Goal: Task Accomplishment & Management: Complete application form

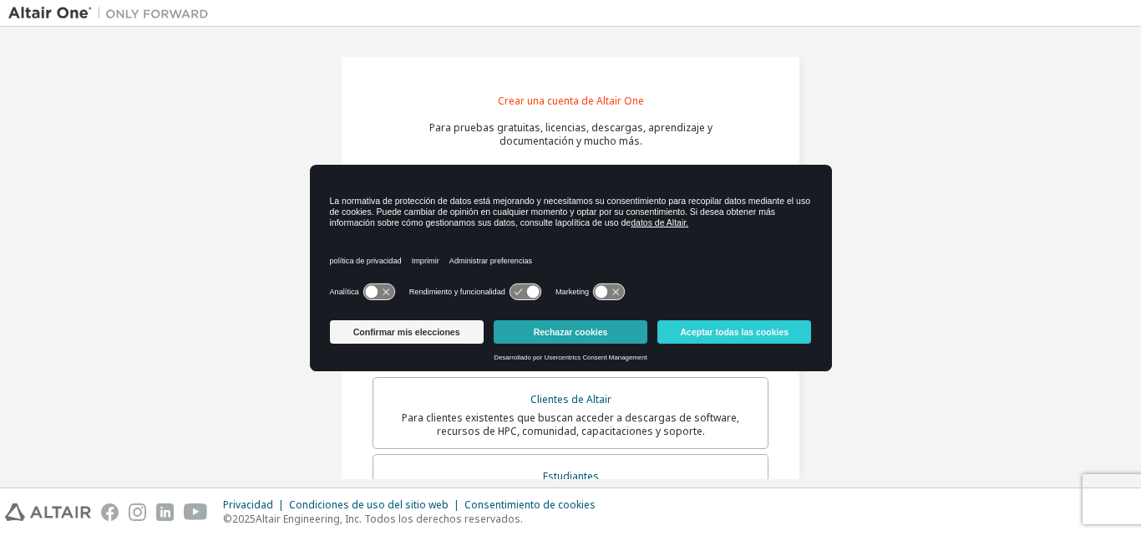
click at [547, 343] on button "Rechazar cookies" at bounding box center [571, 331] width 154 height 23
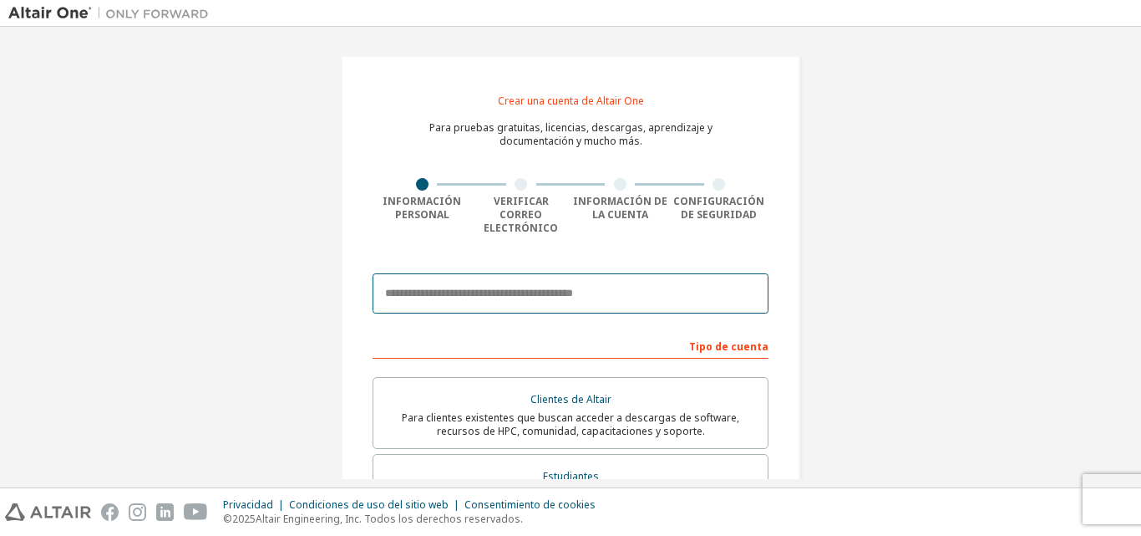
click at [525, 293] on input "email" at bounding box center [571, 293] width 396 height 40
type input "**********"
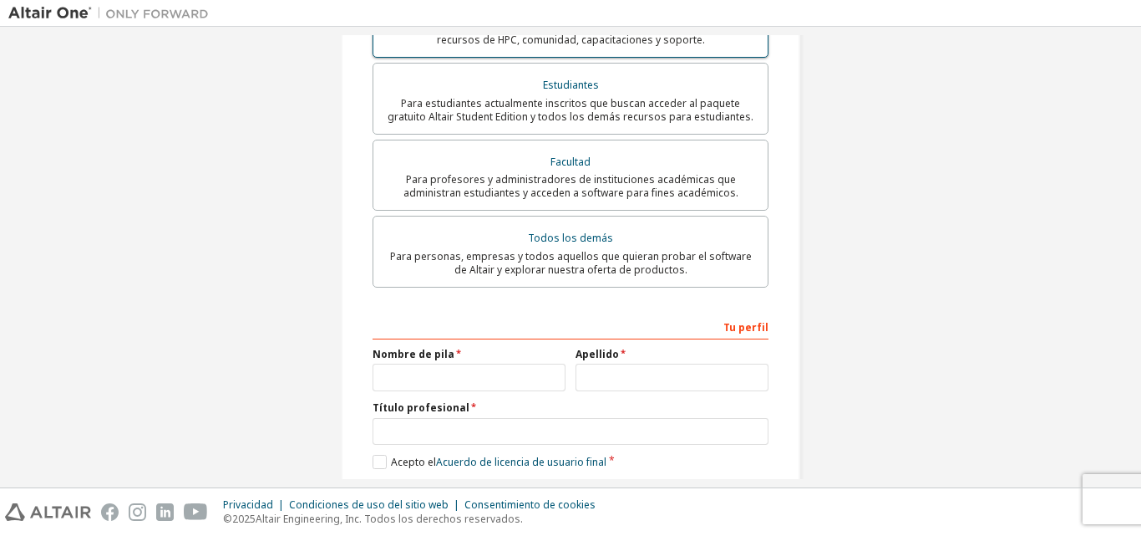
scroll to position [418, 0]
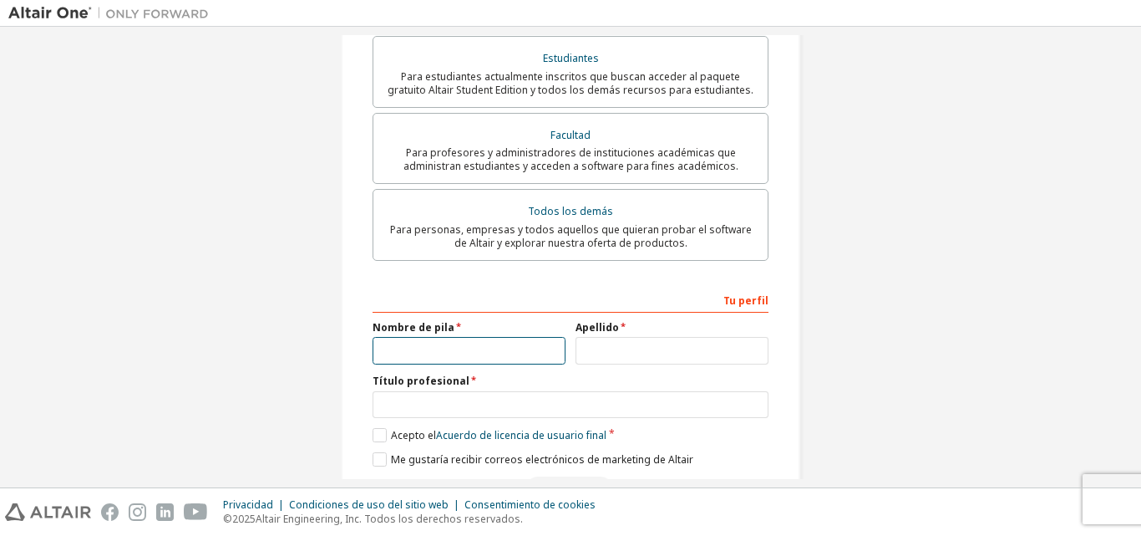
click at [465, 337] on input "text" at bounding box center [469, 351] width 193 height 28
type input "*****"
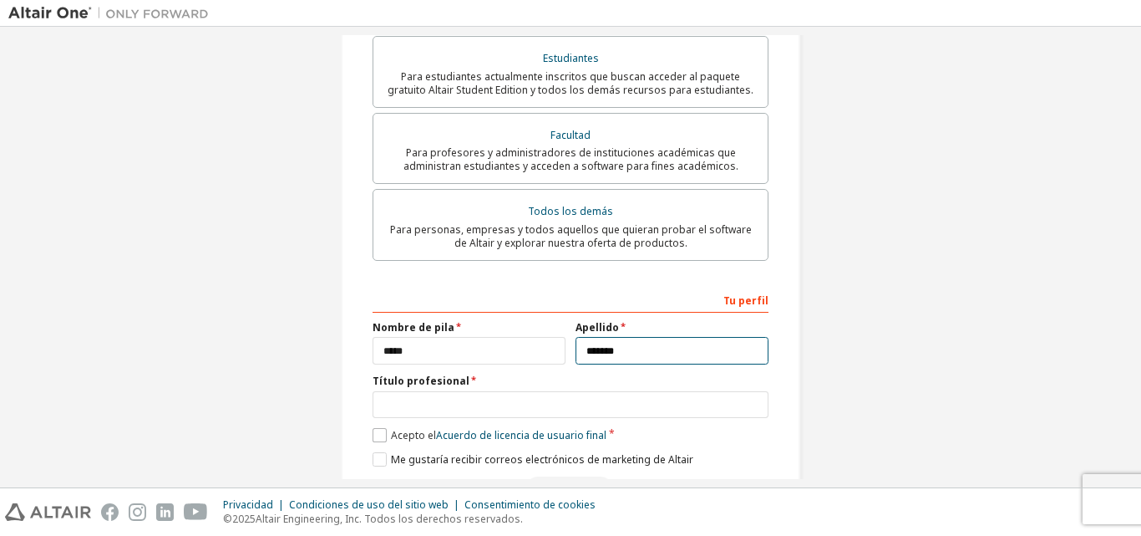
type input "*******"
click at [377, 428] on label "Acepto el Acuerdo de licencia de usuario final" at bounding box center [490, 435] width 234 height 14
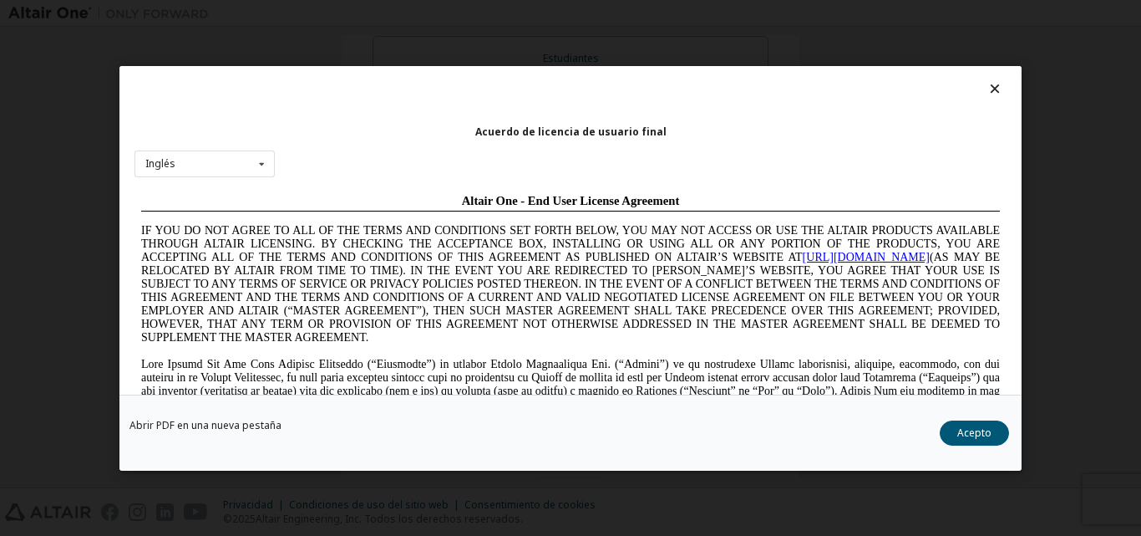
scroll to position [0, 0]
click at [267, 166] on icon at bounding box center [261, 163] width 21 height 26
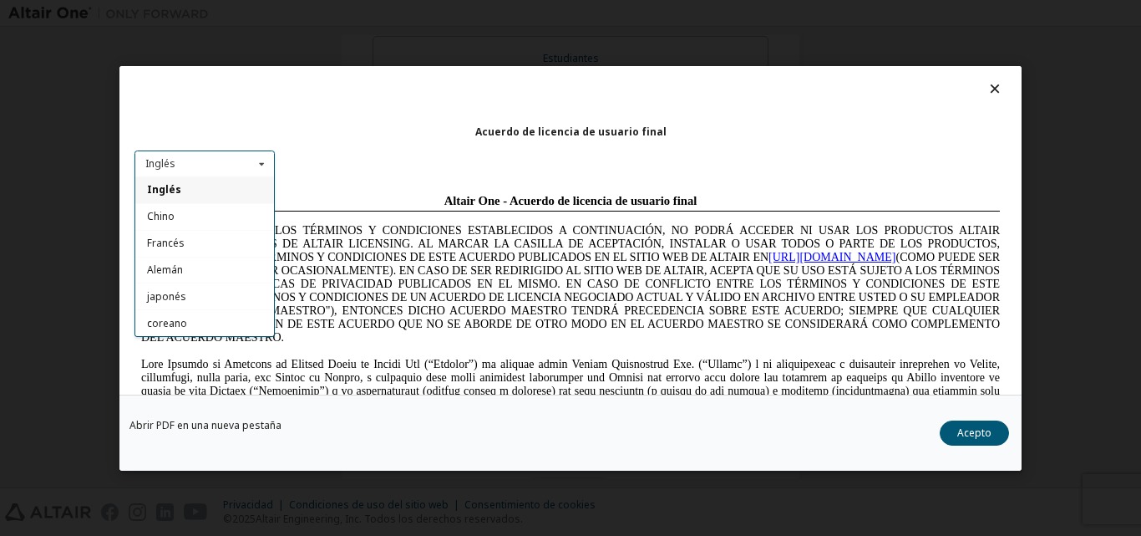
click at [410, 147] on div "Acuerdo de licencia de usuario final Inglés Inglés Chino [PERSON_NAME] [DEMOGRA…" at bounding box center [570, 230] width 902 height 328
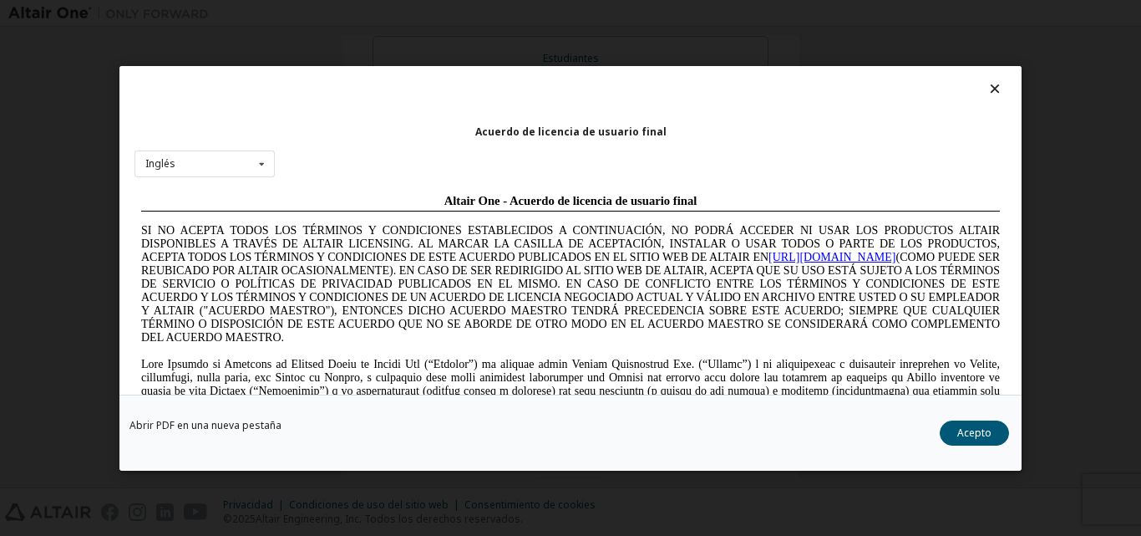
click at [979, 449] on div "Abrir PDF en una nueva [PERSON_NAME] Acepto" at bounding box center [570, 432] width 902 height 76
click at [979, 448] on div "Abrir PDF en una nueva [PERSON_NAME] Acepto" at bounding box center [570, 432] width 902 height 76
click at [977, 435] on font "Acepto" at bounding box center [974, 431] width 34 height 14
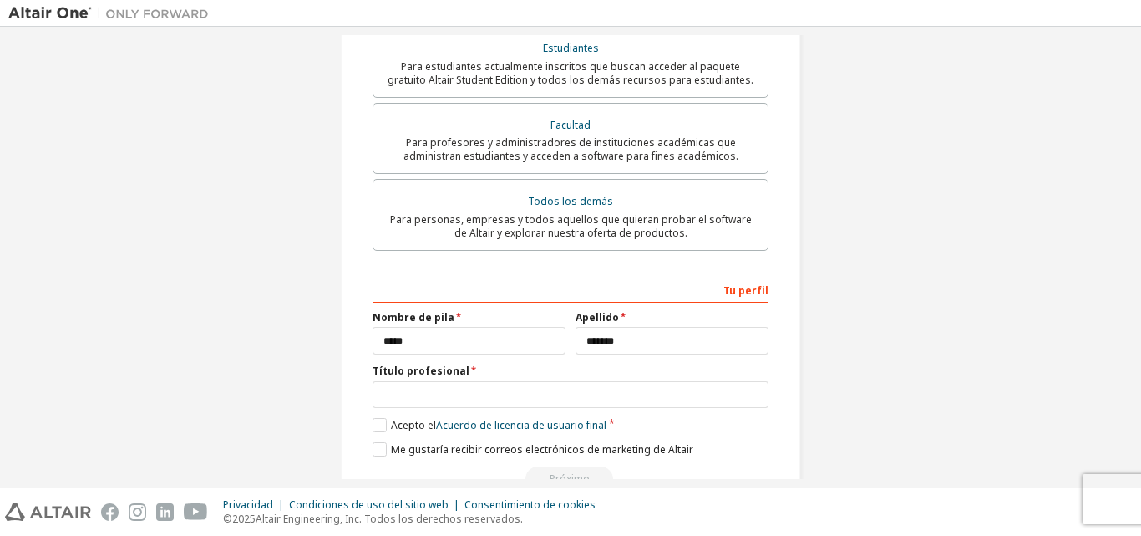
scroll to position [459, 0]
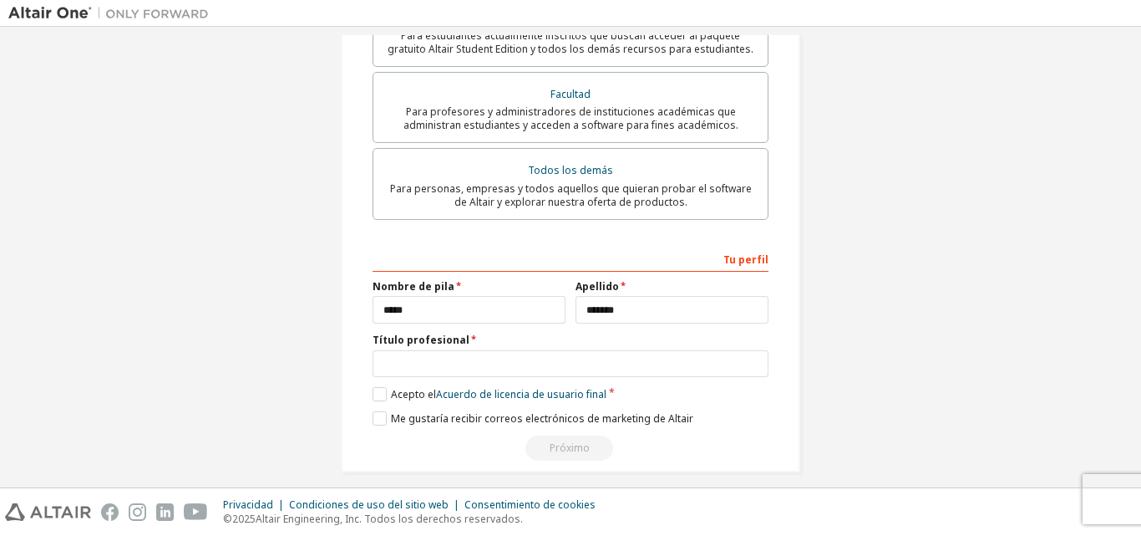
click at [582, 439] on div "Próximo" at bounding box center [571, 447] width 396 height 25
click at [578, 435] on div "Próximo" at bounding box center [571, 447] width 396 height 25
click at [577, 435] on div "Próximo" at bounding box center [571, 447] width 396 height 25
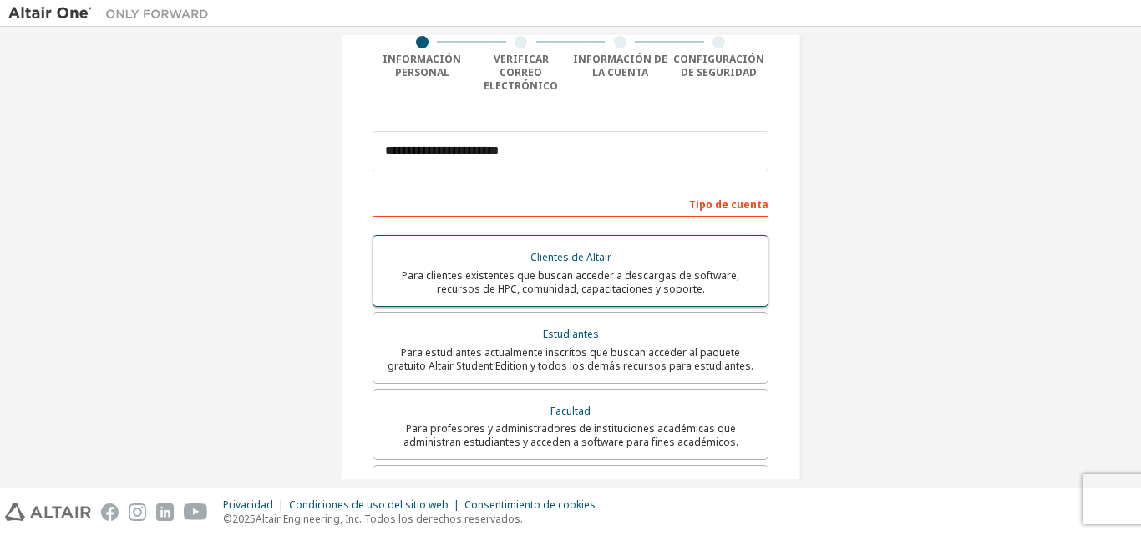
scroll to position [124, 0]
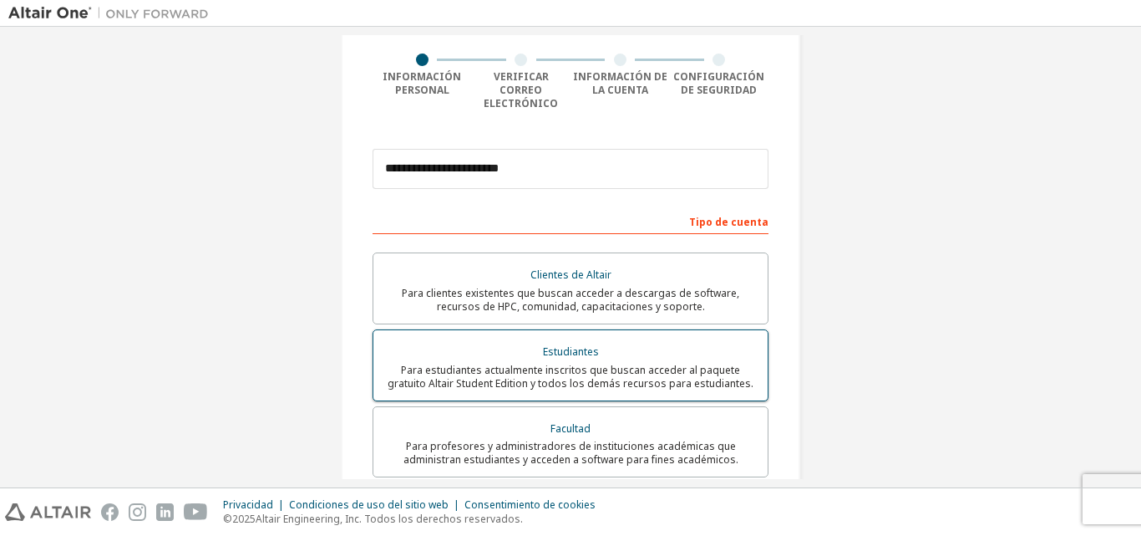
click at [637, 363] on font "Para estudiantes actualmente inscritos que buscan acceder al paquete gratuito A…" at bounding box center [571, 377] width 366 height 28
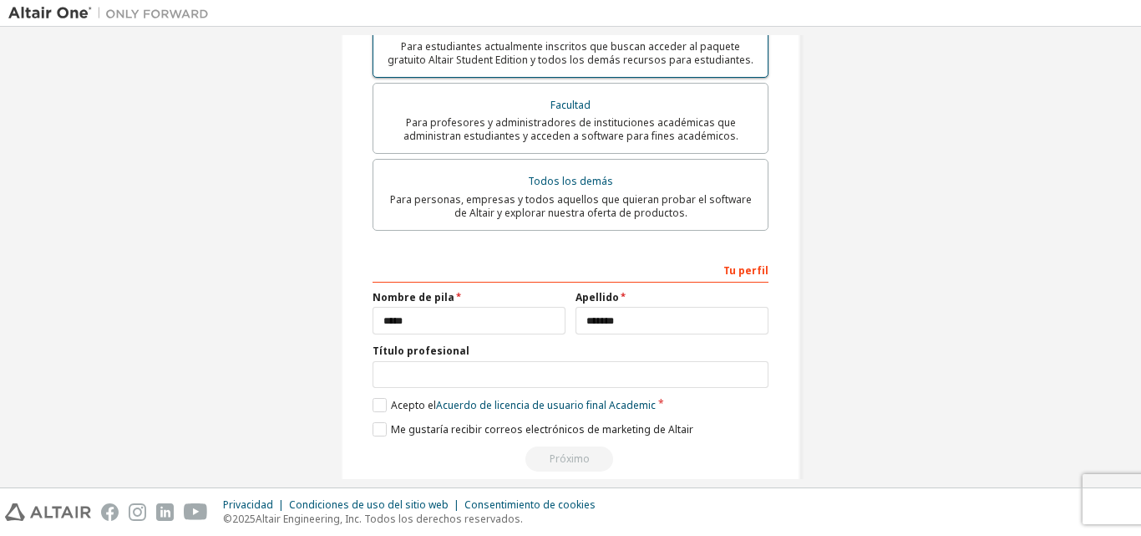
scroll to position [459, 0]
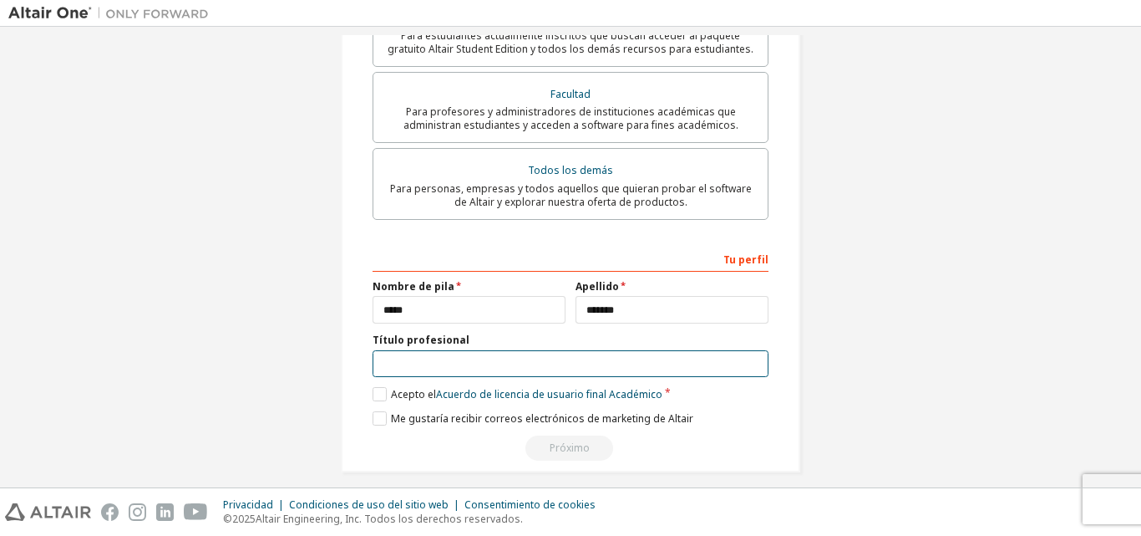
click at [566, 353] on input "text" at bounding box center [571, 364] width 396 height 28
type input "**********"
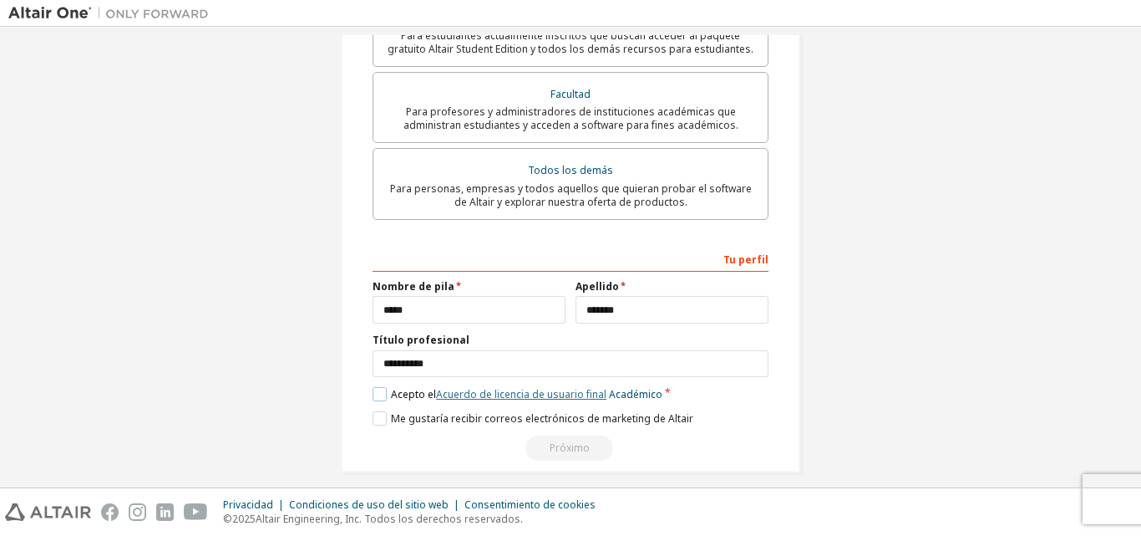
click at [553, 387] on font "Acuerdo de licencia de usuario final" at bounding box center [521, 394] width 170 height 14
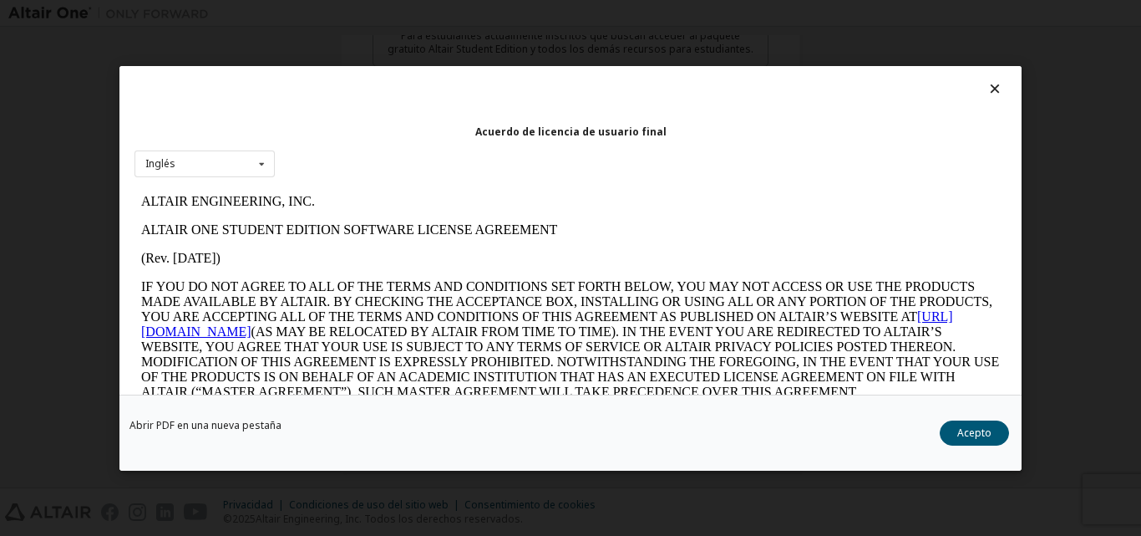
scroll to position [0, 0]
click at [989, 429] on font "Acepto" at bounding box center [974, 431] width 34 height 14
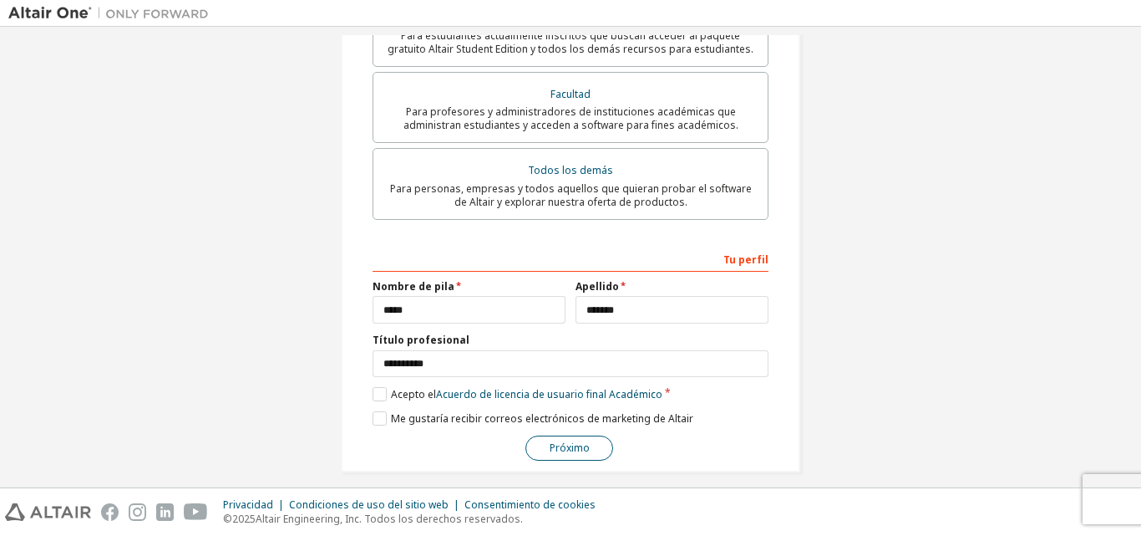
click at [558, 440] on font "Próximo" at bounding box center [570, 447] width 40 height 14
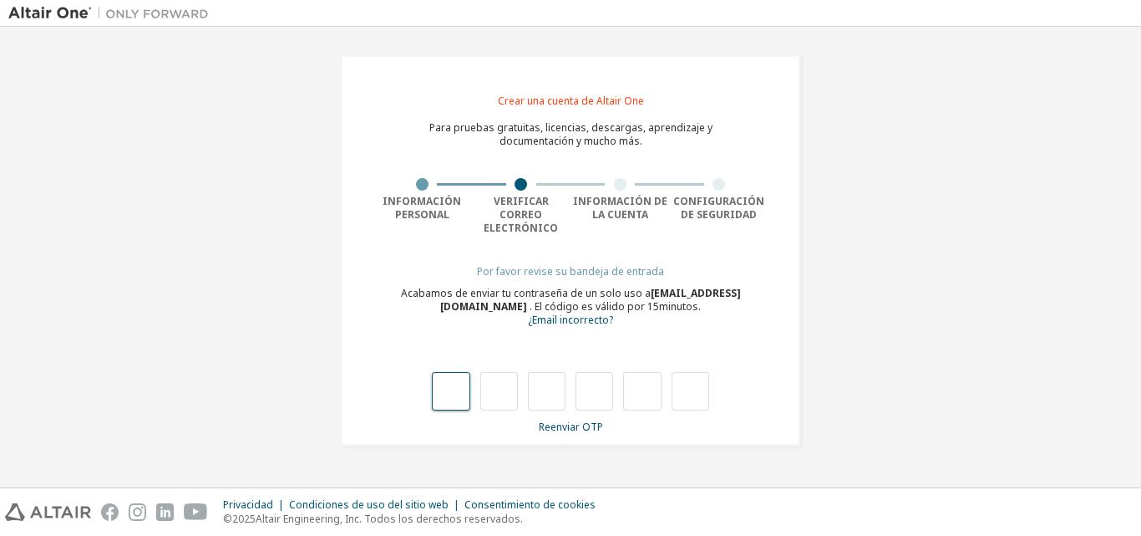
type input "*"
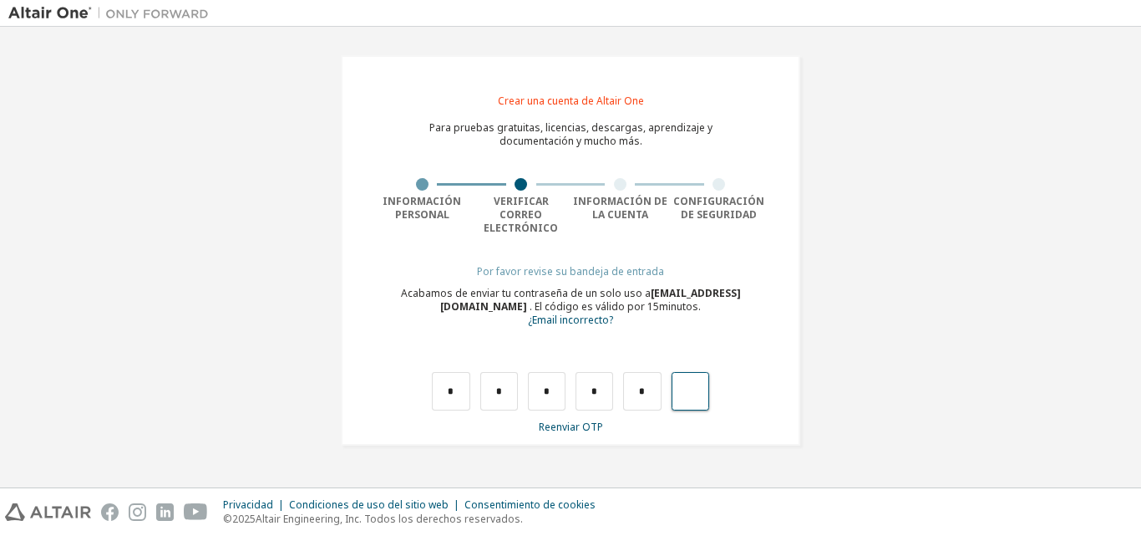
type input "*"
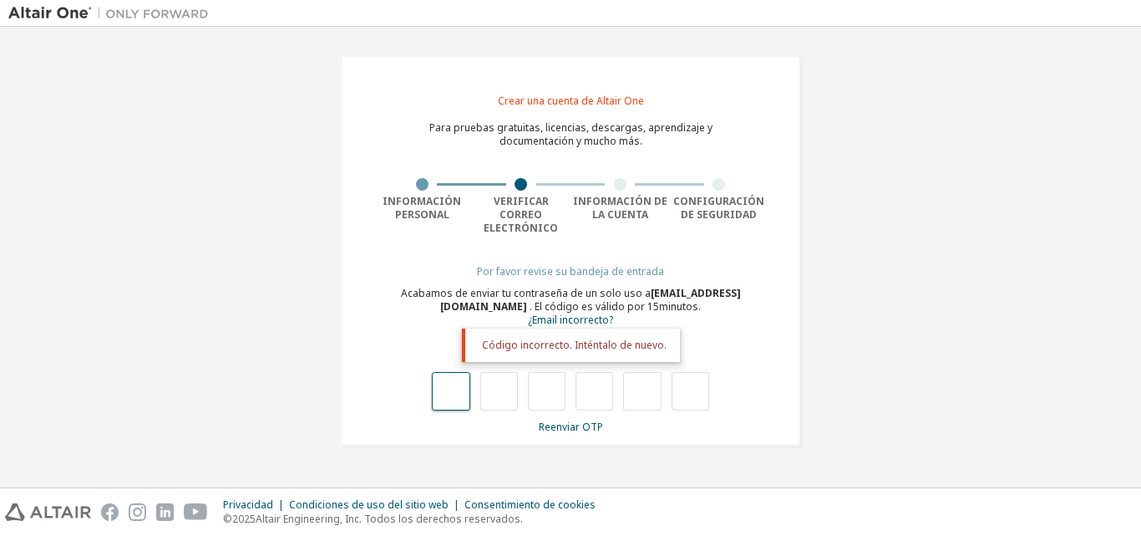
click at [454, 383] on input "text" at bounding box center [451, 391] width 38 height 38
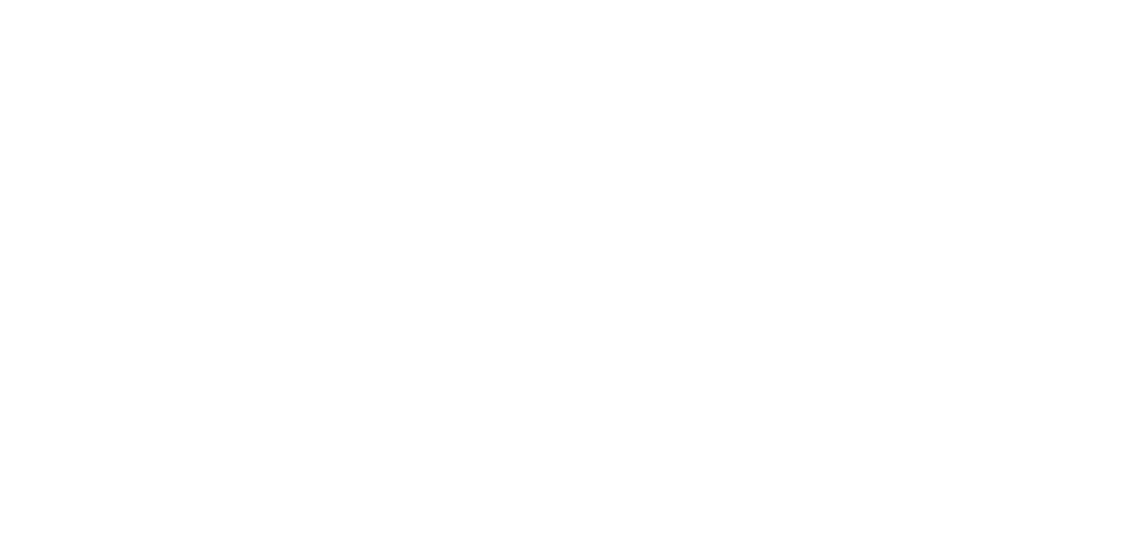
click at [717, 213] on div at bounding box center [570, 268] width 1141 height 536
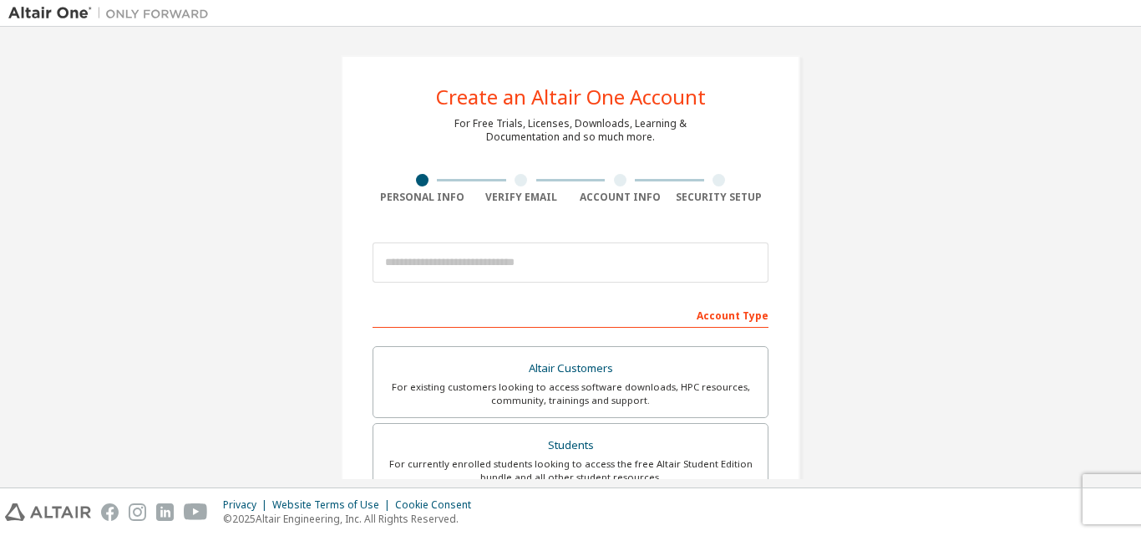
scroll to position [84, 0]
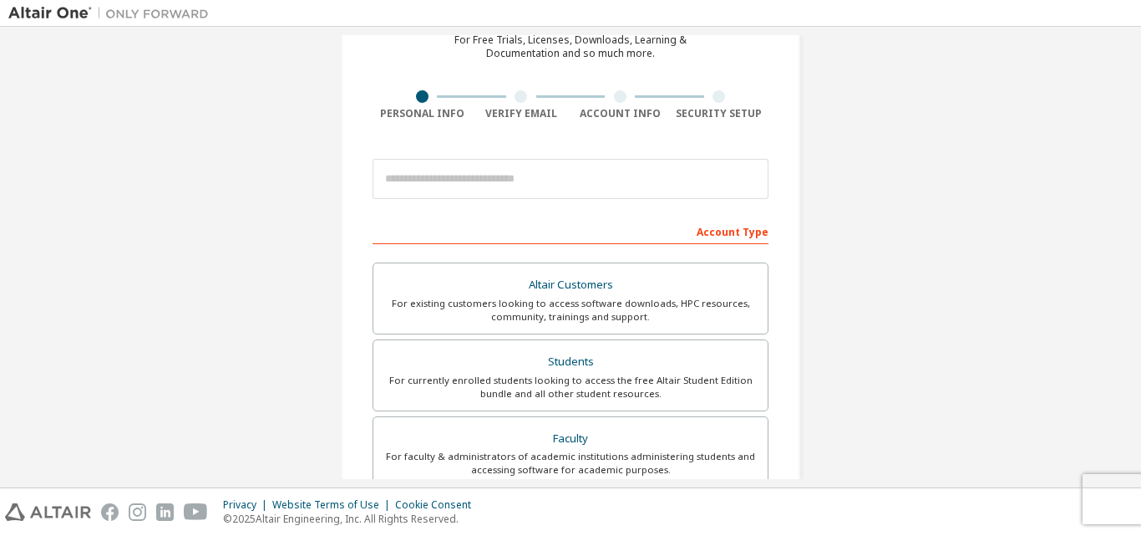
type input "**********"
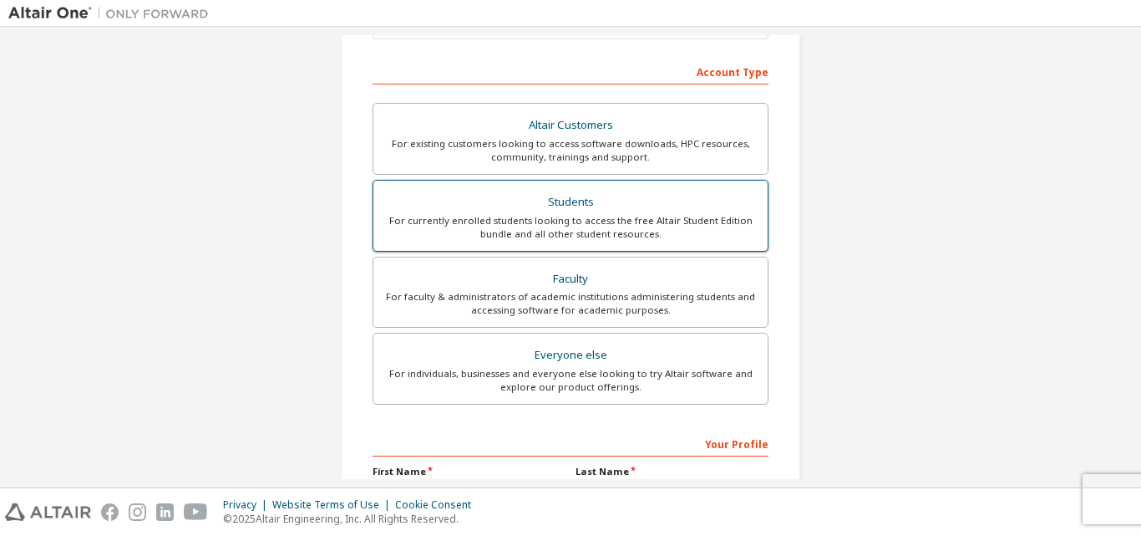
scroll to position [251, 0]
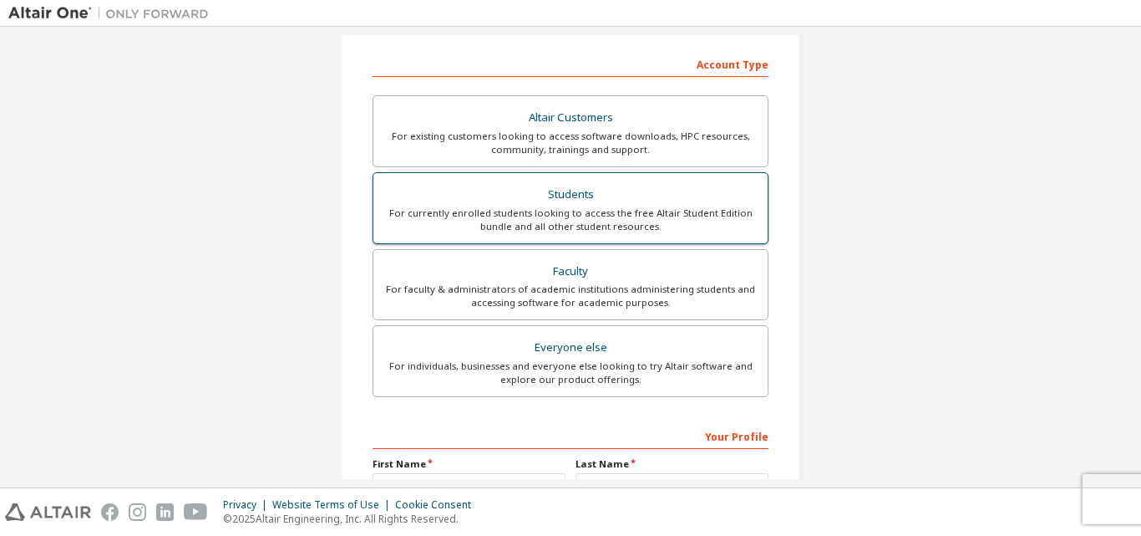
click at [623, 216] on div "For currently enrolled students looking to access the free Altair Student Editi…" at bounding box center [570, 219] width 374 height 27
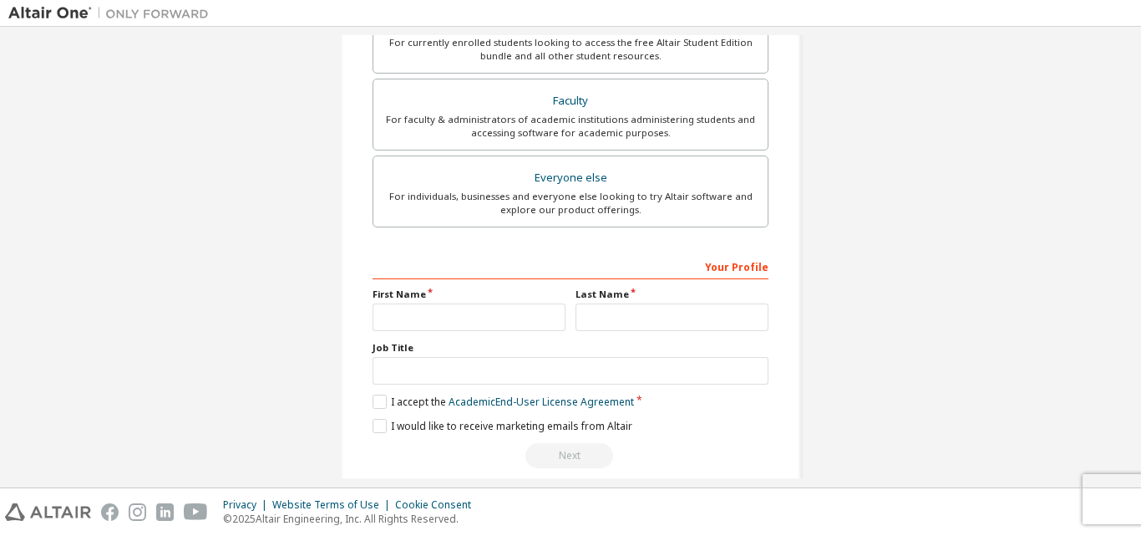
scroll to position [485, 0]
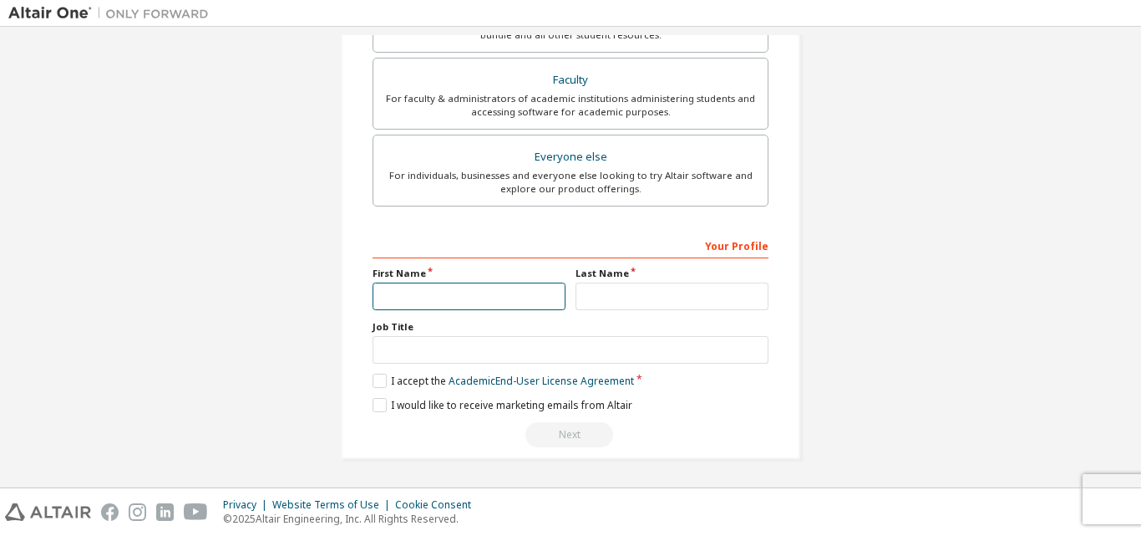
click at [466, 303] on input "text" at bounding box center [469, 296] width 193 height 28
type input "*****"
click at [687, 310] on div "Your Profile First Name ***** Last Name Job Title Please provide State/Province…" at bounding box center [571, 339] width 396 height 216
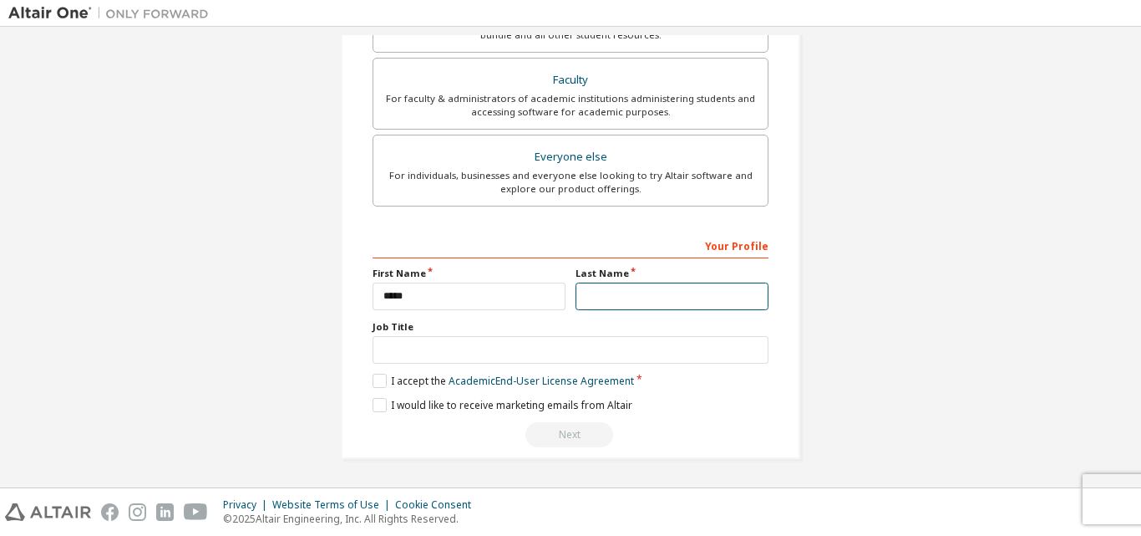
click at [688, 308] on input "text" at bounding box center [672, 296] width 193 height 28
type input "*******"
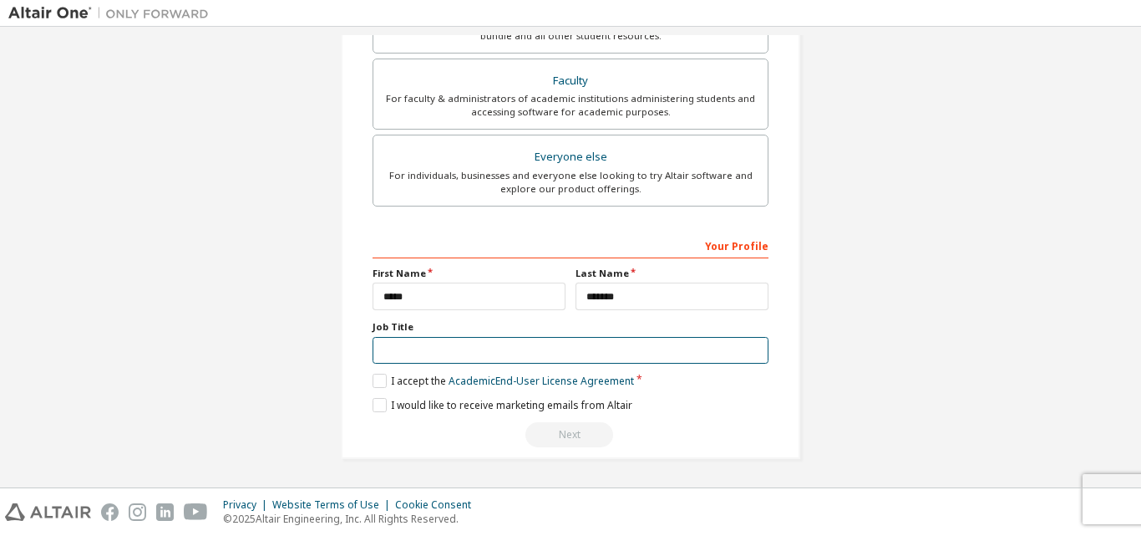
click at [503, 355] on input "text" at bounding box center [571, 351] width 396 height 28
type input "**********"
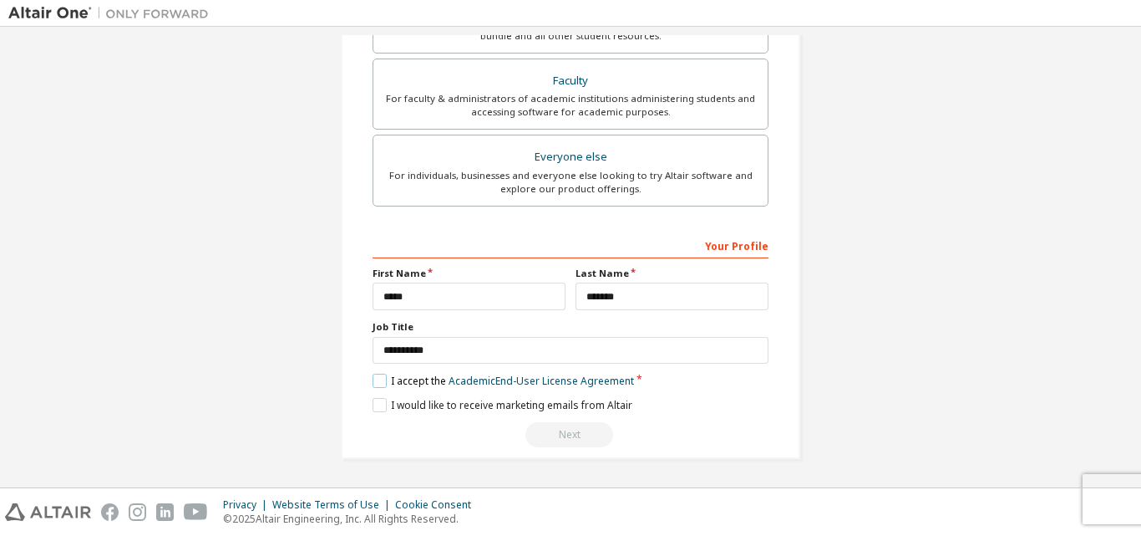
click at [375, 385] on label "I accept the Academic End-User License Agreement" at bounding box center [504, 380] width 262 height 14
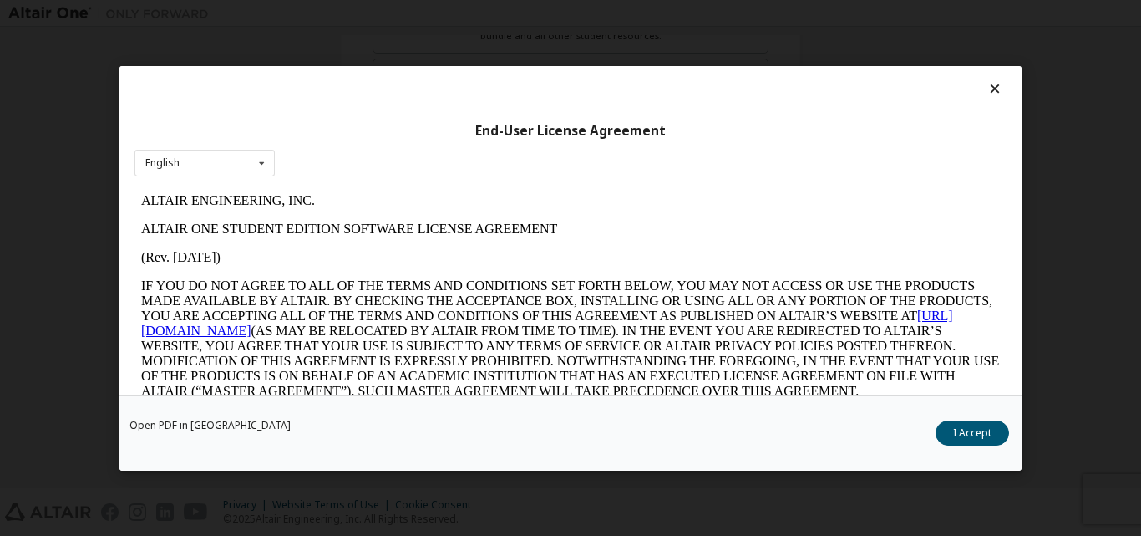
scroll to position [0, 0]
click at [952, 433] on button "I Accept" at bounding box center [973, 431] width 74 height 25
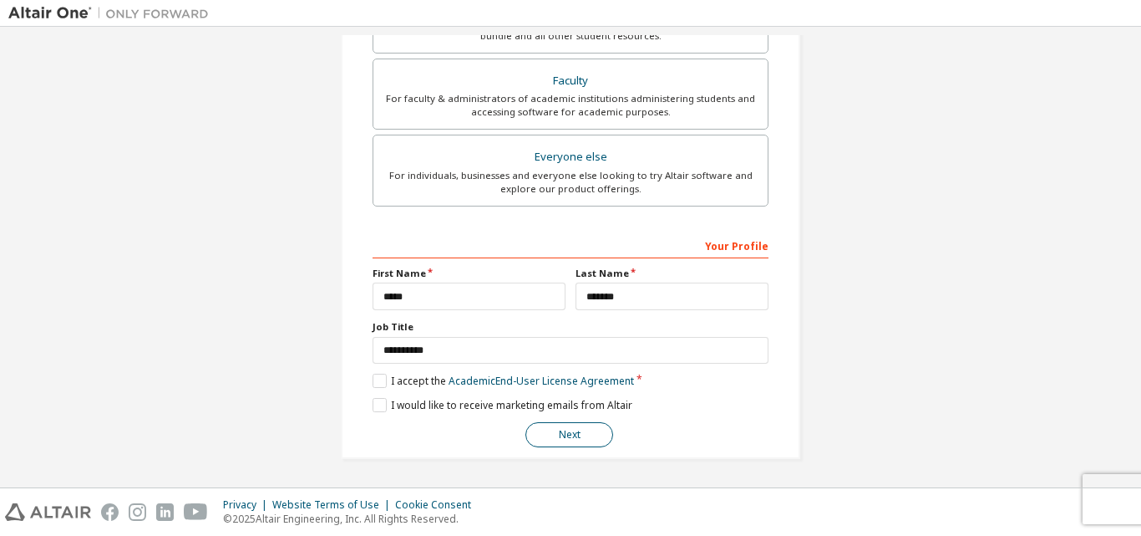
click at [561, 442] on button "Next" at bounding box center [570, 434] width 88 height 25
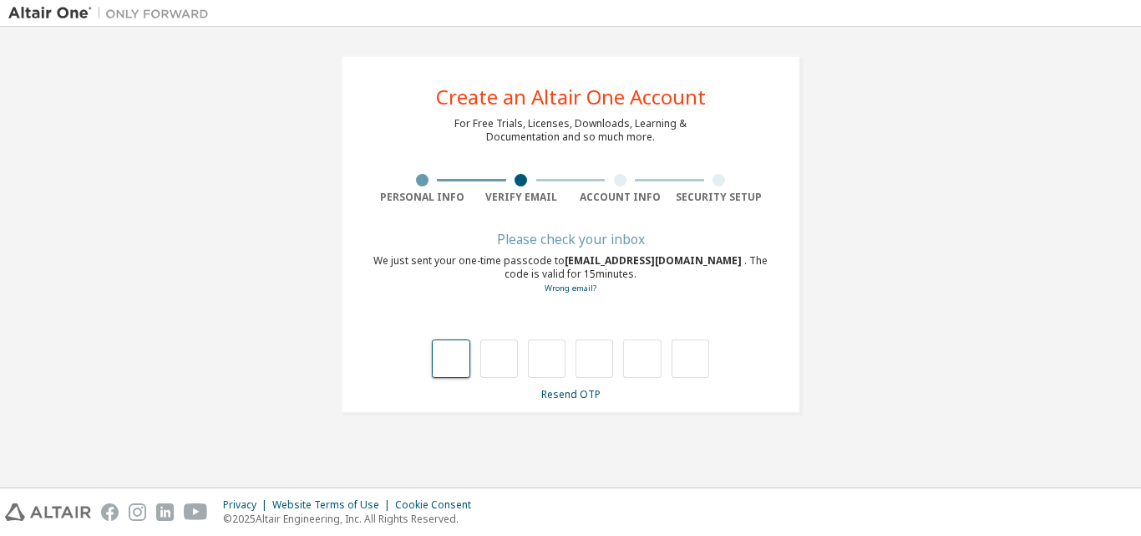
type input "*"
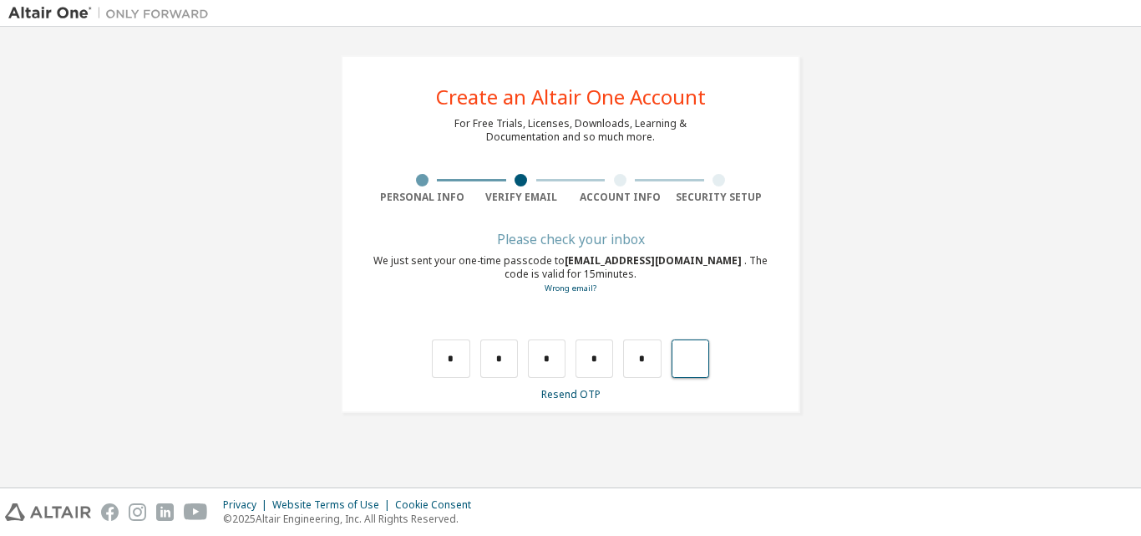
type input "*"
